Goal: Task Accomplishment & Management: Use online tool/utility

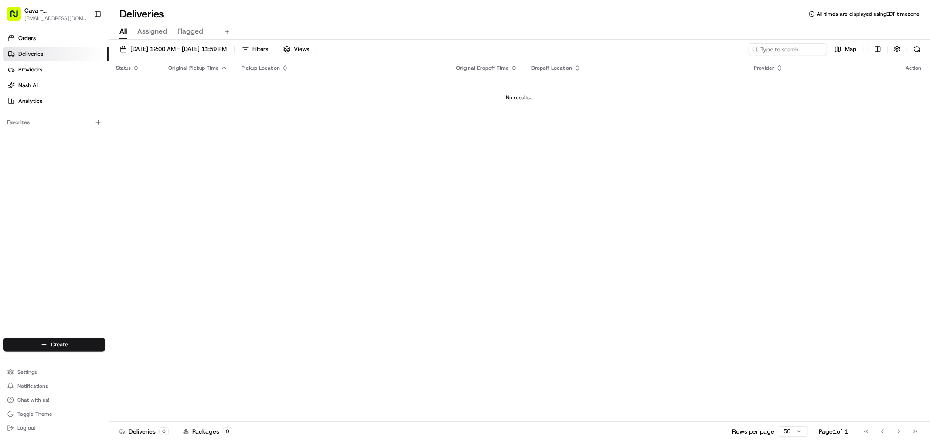
click at [177, 58] on div "[DATE] 12:00 AM - [DATE] 11:59 PM Filters Views Map" at bounding box center [519, 51] width 821 height 16
click at [177, 50] on span "[DATE] 12:00 AM - [DATE] 11:59 PM" at bounding box center [178, 49] width 96 height 8
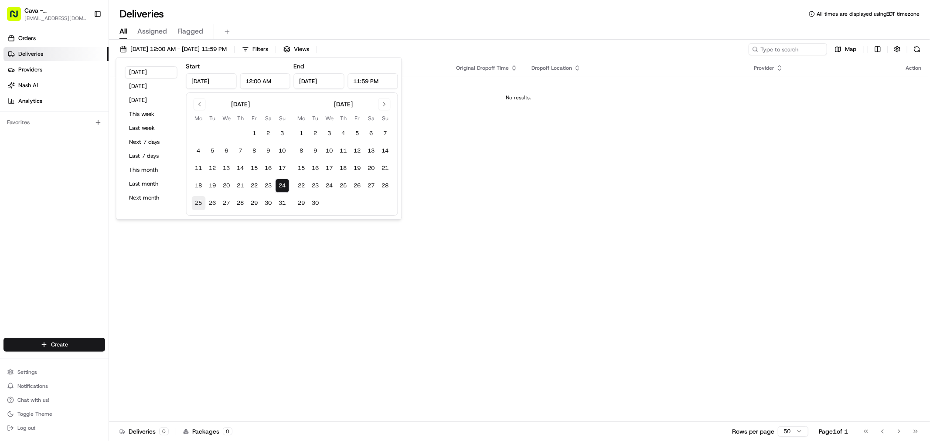
click at [195, 204] on button "25" at bounding box center [199, 203] width 14 height 14
type input "[DATE]"
click at [349, 20] on div "Deliveries All times are displayed using EDT timezone" at bounding box center [519, 14] width 821 height 14
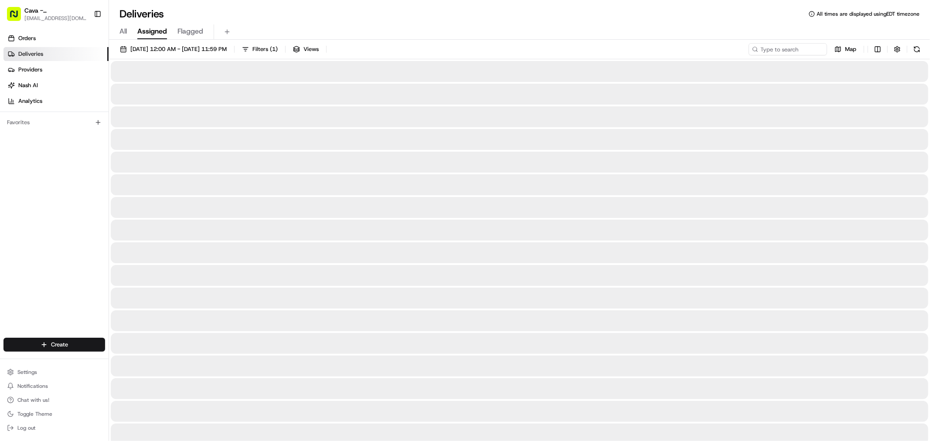
click at [159, 33] on span "Assigned" at bounding box center [152, 31] width 30 height 10
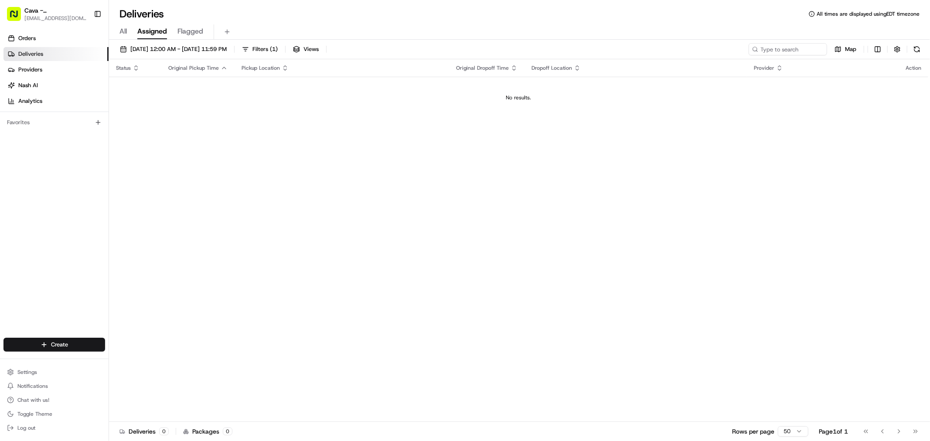
click at [178, 32] on span "Flagged" at bounding box center [191, 31] width 26 height 10
click at [130, 27] on div "All Assigned Flagged" at bounding box center [519, 31] width 821 height 15
click at [125, 31] on span "All" at bounding box center [123, 31] width 7 height 10
click at [21, 35] on span "Orders" at bounding box center [26, 38] width 17 height 8
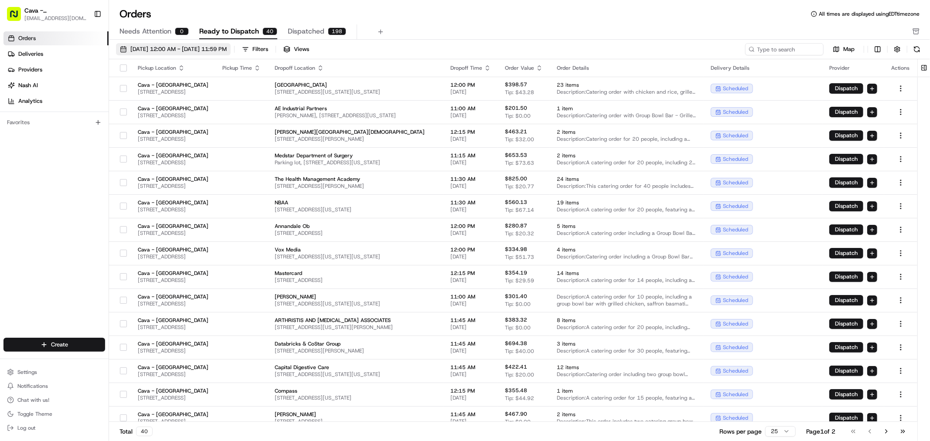
click at [209, 51] on span "[DATE] 12:00 AM - [DATE] 11:59 PM" at bounding box center [178, 49] width 96 height 8
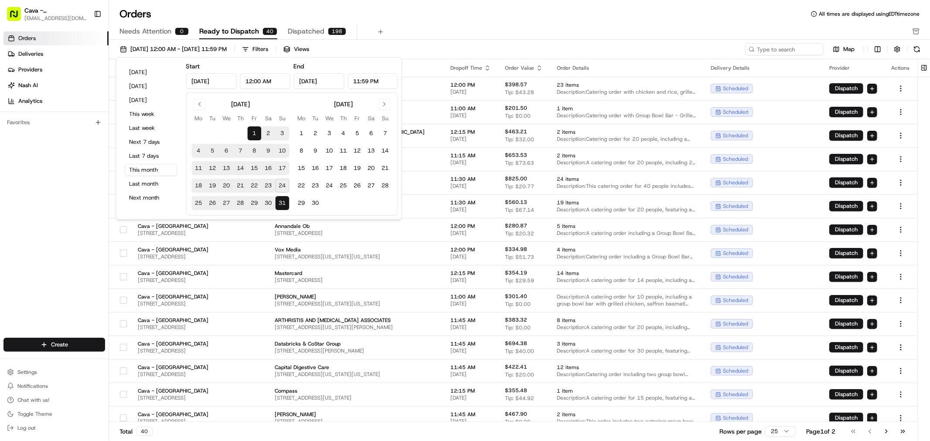
click at [202, 202] on button "25" at bounding box center [199, 203] width 14 height 14
type input "[DATE]"
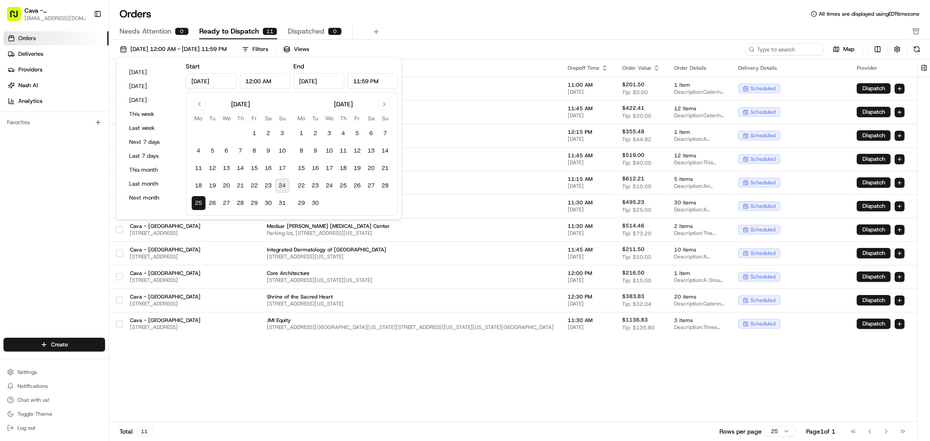
click at [636, 363] on div "Pickup Location Pickup Time Dropoff Location Dropoff Time Order Value Order Det…" at bounding box center [527, 240] width 836 height 363
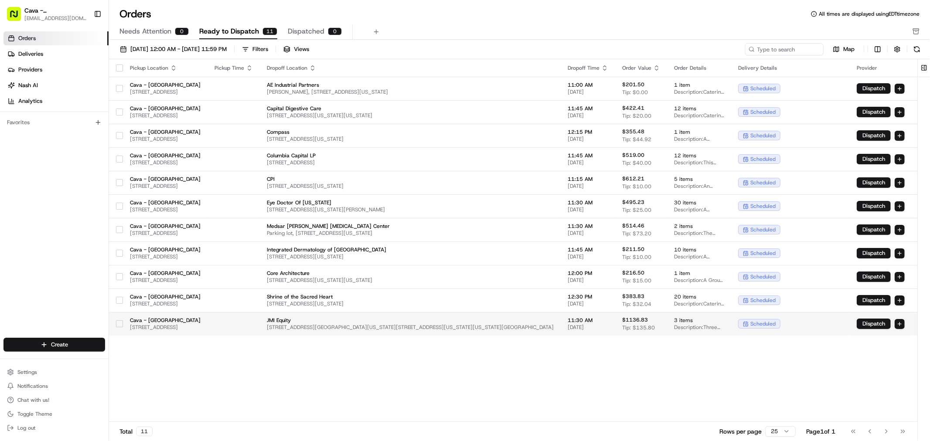
click at [123, 326] on button "button" at bounding box center [119, 324] width 7 height 7
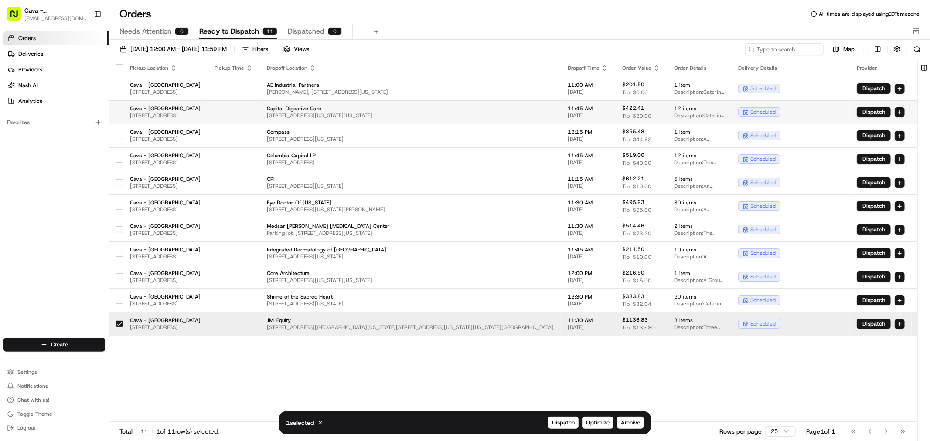
click at [123, 114] on button "button" at bounding box center [119, 112] width 7 height 7
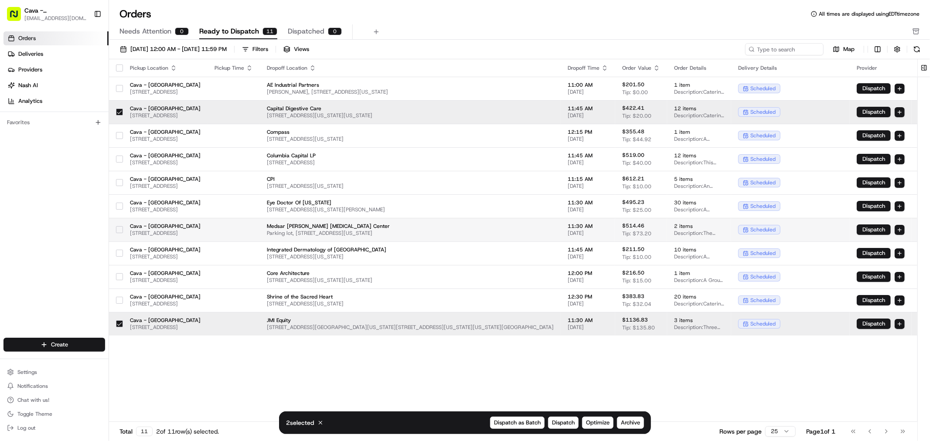
drag, startPoint x: 127, startPoint y: 229, endPoint x: 123, endPoint y: 225, distance: 5.3
click at [123, 228] on button "button" at bounding box center [119, 229] width 7 height 7
click at [120, 161] on button "button" at bounding box center [119, 159] width 7 height 7
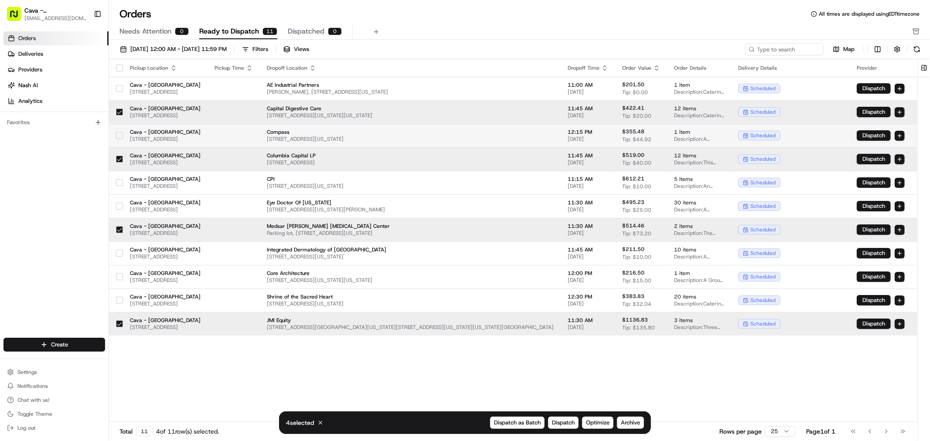
click at [121, 130] on div at bounding box center [119, 136] width 7 height 14
click at [639, 421] on span "Archive" at bounding box center [630, 423] width 19 height 8
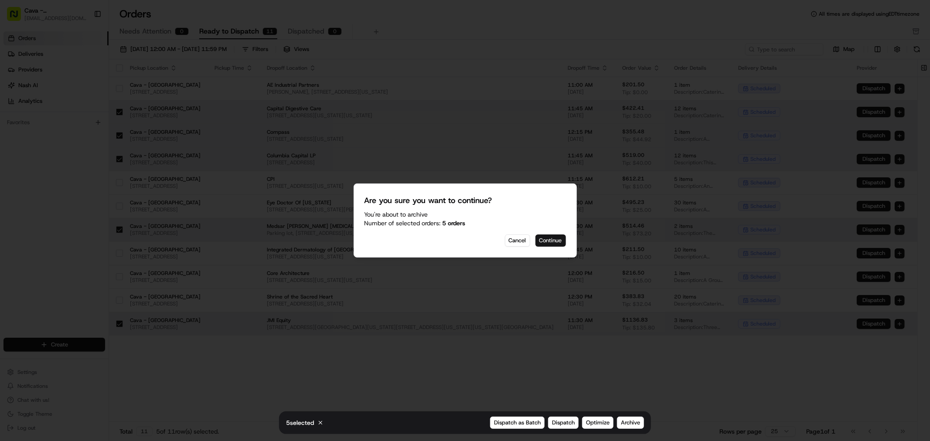
click at [563, 243] on button "Continue" at bounding box center [551, 241] width 31 height 12
